Goal: Task Accomplishment & Management: Complete application form

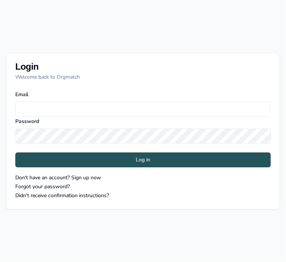
click at [51, 177] on button "Don't have an account? Sign up now" at bounding box center [58, 177] width 86 height 9
